Goal: Navigation & Orientation: Find specific page/section

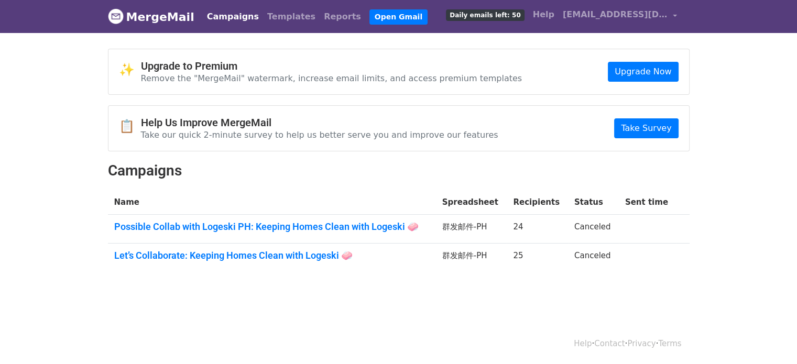
drag, startPoint x: 720, startPoint y: 50, endPoint x: 687, endPoint y: 46, distance: 33.8
click at [720, 50] on body "MergeMail Campaigns Templates Reports Open Gmail Daily emails left: 50 Help pei…" at bounding box center [398, 161] width 797 height 322
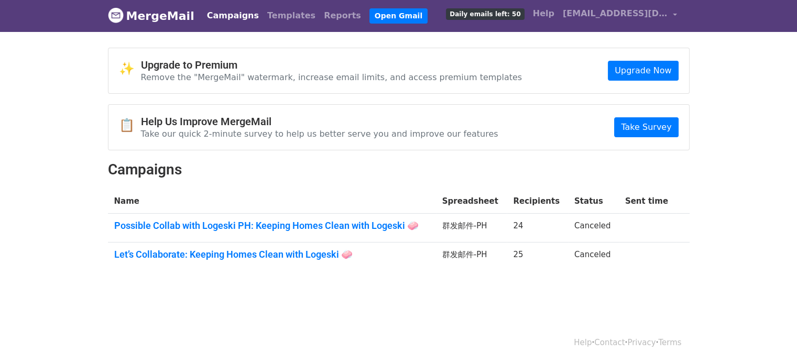
click at [237, 16] on link "Campaigns" at bounding box center [233, 15] width 60 height 21
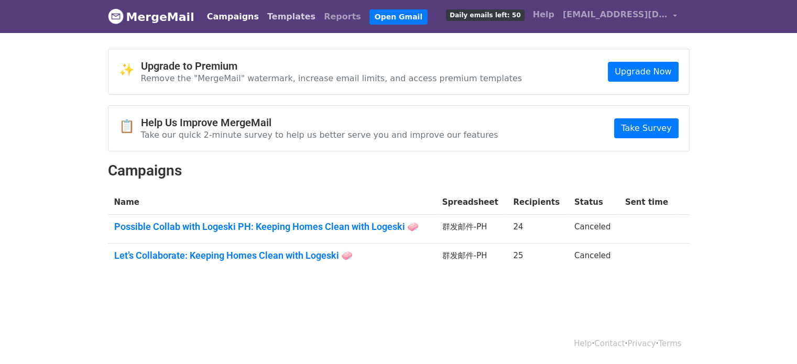
click at [292, 17] on link "Templates" at bounding box center [291, 16] width 57 height 21
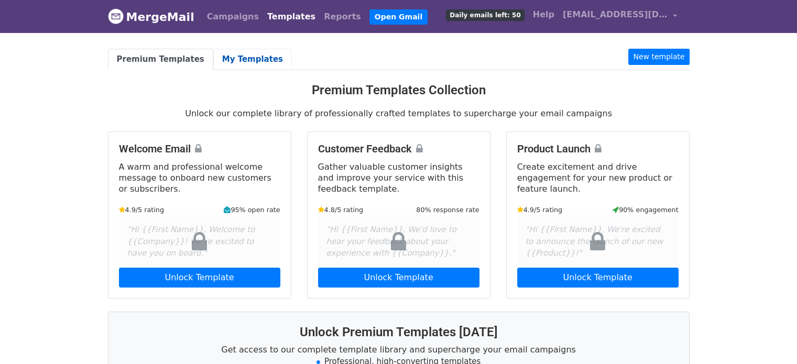
click at [220, 55] on link "My Templates" at bounding box center [252, 59] width 79 height 21
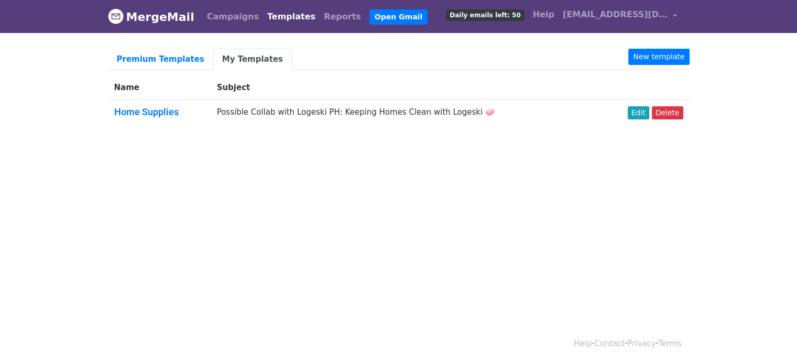
drag, startPoint x: 519, startPoint y: 180, endPoint x: 518, endPoint y: 188, distance: 8.4
click at [519, 180] on html "MergeMail Campaigns Templates Reports Open Gmail Daily emails left: 50 Help pei…" at bounding box center [398, 182] width 797 height 364
